Goal: Transaction & Acquisition: Book appointment/travel/reservation

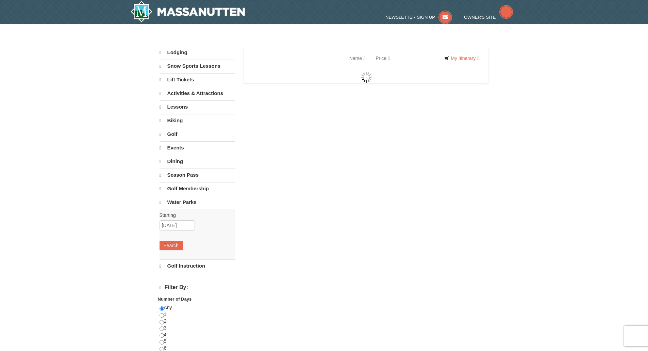
select select "10"
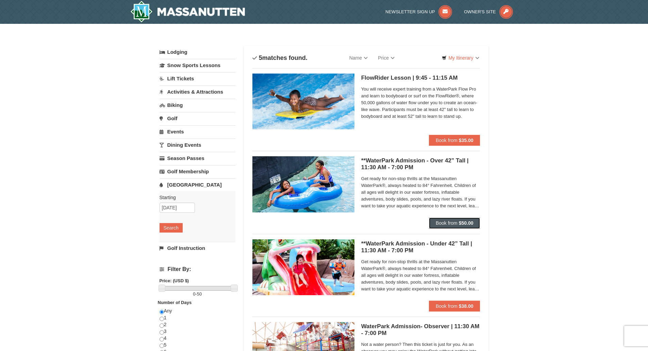
click at [444, 222] on span "Book from" at bounding box center [447, 222] width 22 height 5
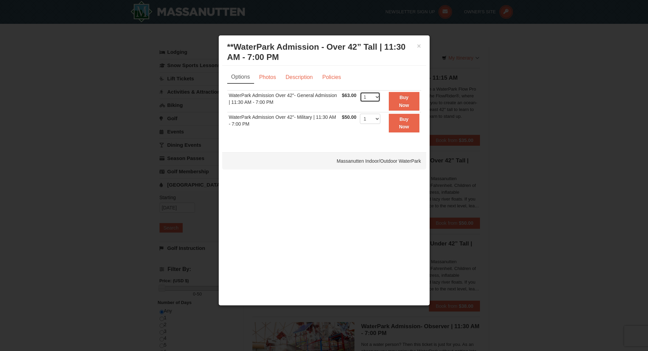
click at [377, 98] on select "1 2 3 4 5 6 7 8 9 10 11 12 13 14 15 16 17 18 19 20 21 22" at bounding box center [370, 97] width 20 height 10
select select "2"
click at [360, 92] on select "1 2 3 4 5 6 7 8 9 10 11 12 13 14 15 16 17 18 19 20 21 22" at bounding box center [370, 97] width 20 height 10
click at [417, 45] on button "×" at bounding box center [419, 46] width 4 height 7
